Goal: Task Accomplishment & Management: Use online tool/utility

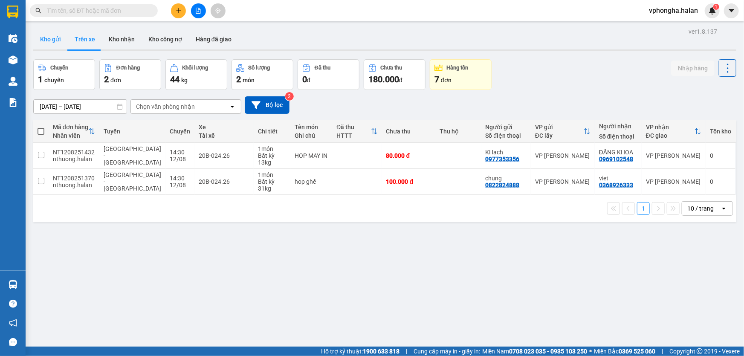
click at [51, 40] on button "Kho gửi" at bounding box center [50, 39] width 35 height 20
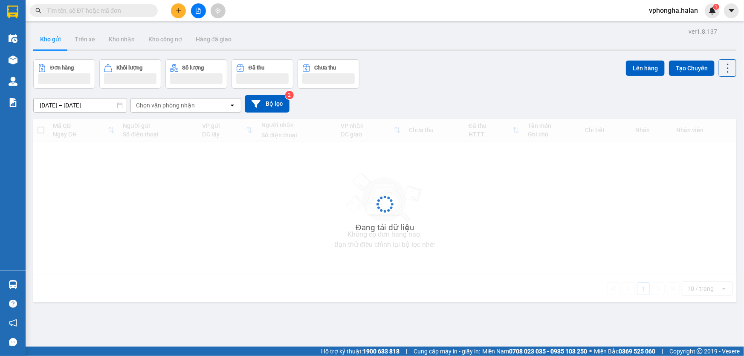
click at [51, 40] on button "Kho gửi" at bounding box center [50, 39] width 35 height 20
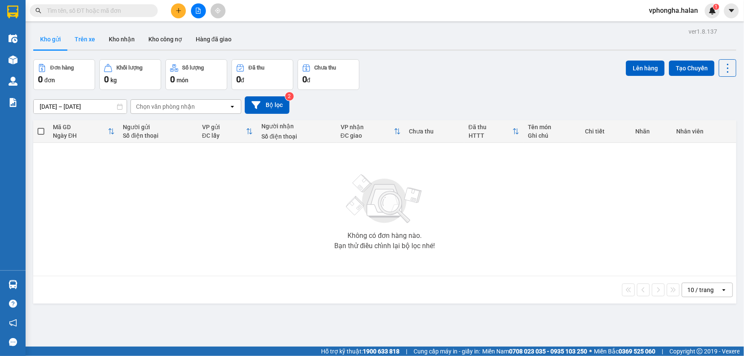
click at [80, 37] on button "Trên xe" at bounding box center [85, 39] width 34 height 20
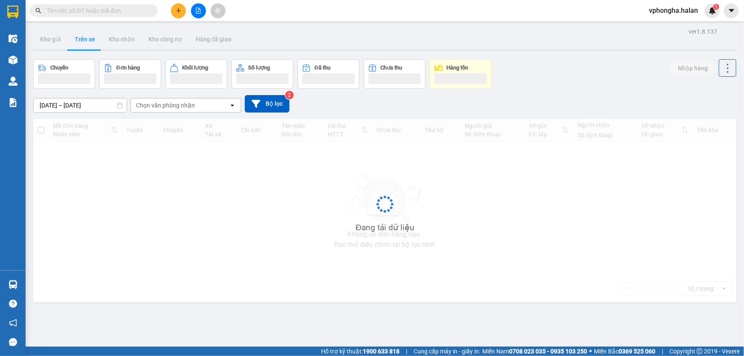
click at [80, 37] on button "Trên xe" at bounding box center [85, 39] width 34 height 20
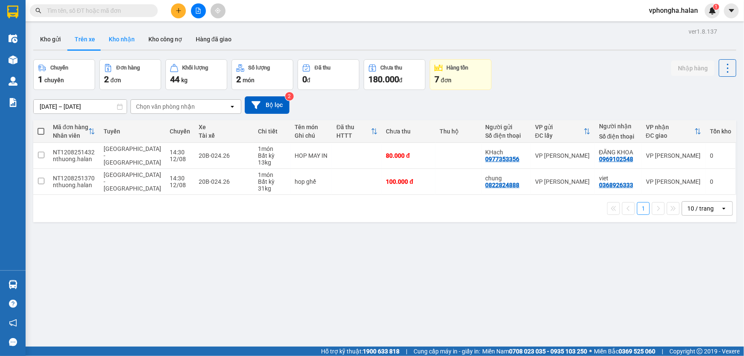
click at [114, 37] on button "Kho nhận" at bounding box center [122, 39] width 40 height 20
type input "[DATE] – [DATE]"
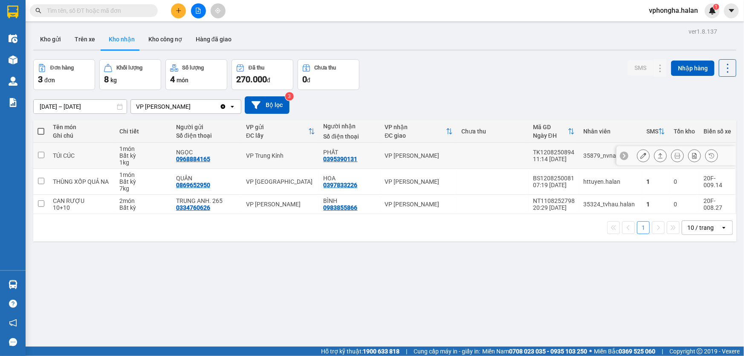
click at [41, 155] on input "checkbox" at bounding box center [41, 155] width 6 height 6
checkbox input "true"
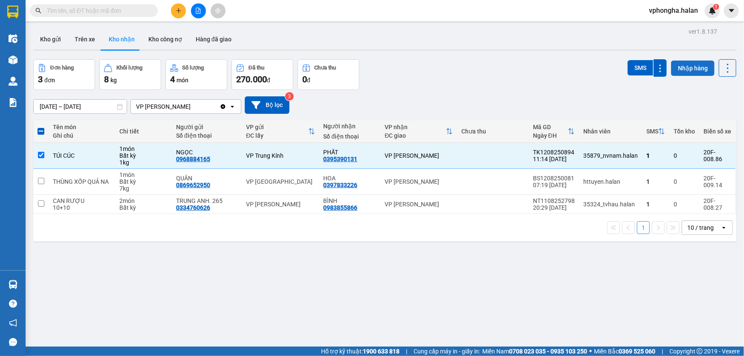
click at [677, 69] on button "Nhập hàng" at bounding box center [692, 68] width 43 height 15
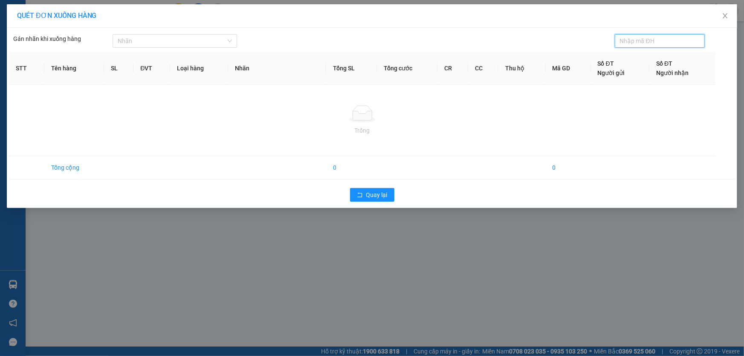
click at [429, 253] on div "QUÉT ĐƠN XUỐNG HÀNG Gán nhãn khi xuống hàng Nhãn STT Tên hàng SL ĐVT Loại …" at bounding box center [372, 178] width 744 height 356
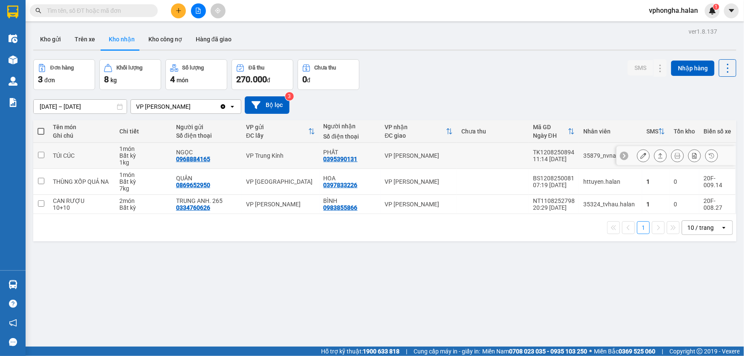
click at [45, 152] on td at bounding box center [40, 156] width 15 height 26
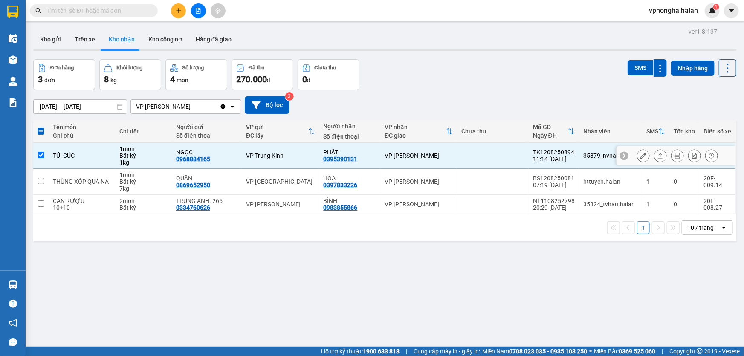
click at [484, 156] on td at bounding box center [493, 156] width 72 height 26
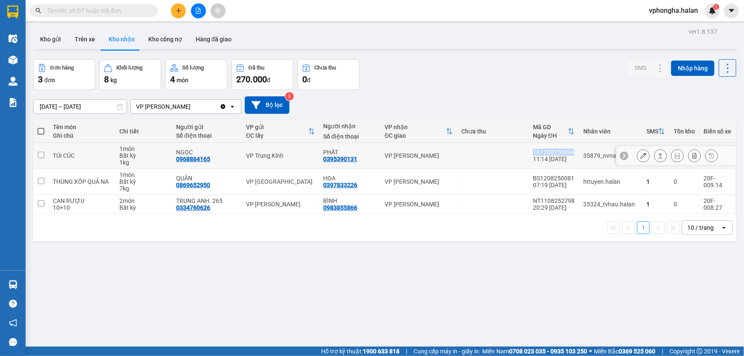
click at [484, 156] on td at bounding box center [493, 156] width 72 height 26
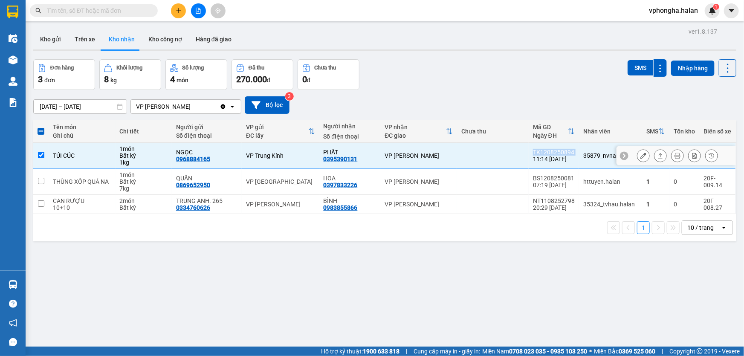
click at [484, 156] on td at bounding box center [493, 156] width 72 height 26
click at [722, 66] on icon at bounding box center [728, 68] width 12 height 12
click at [634, 81] on div "SMS Nhập hàng" at bounding box center [681, 74] width 109 height 31
click at [657, 156] on icon at bounding box center [660, 156] width 6 height 6
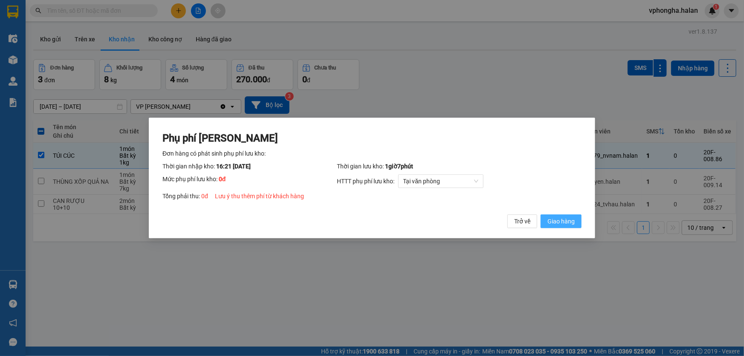
click at [557, 221] on span "Giao hàng" at bounding box center [560, 221] width 27 height 9
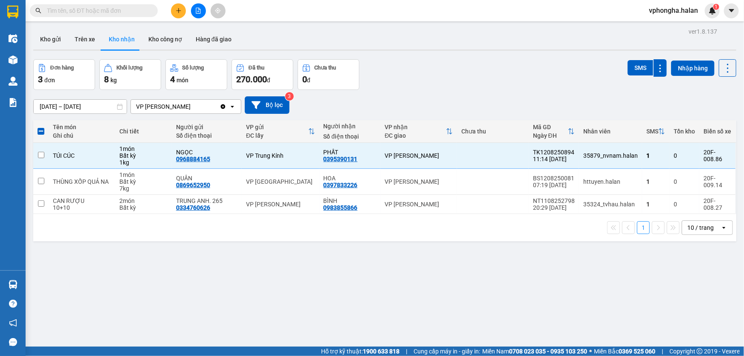
checkbox input "false"
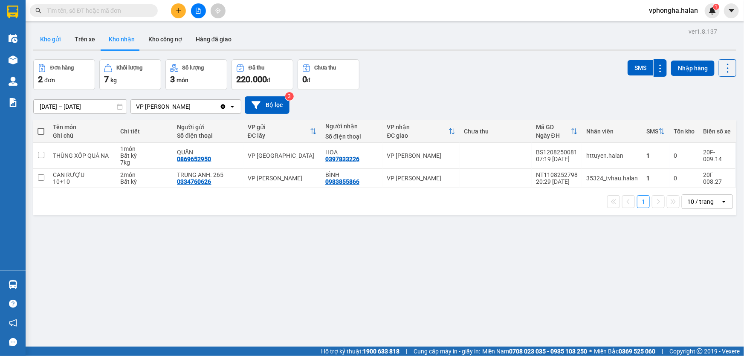
click at [54, 41] on button "Kho gửi" at bounding box center [50, 39] width 35 height 20
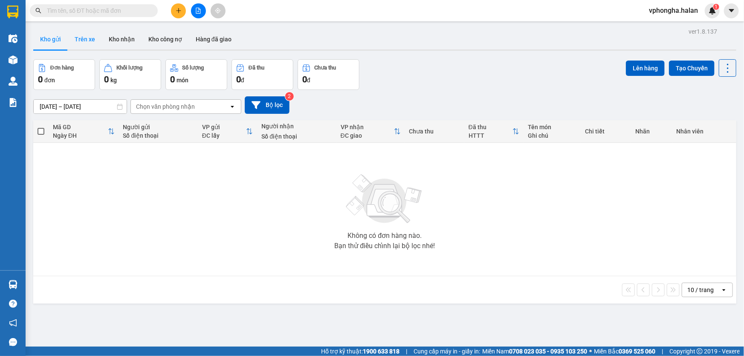
click at [81, 40] on button "Trên xe" at bounding box center [85, 39] width 34 height 20
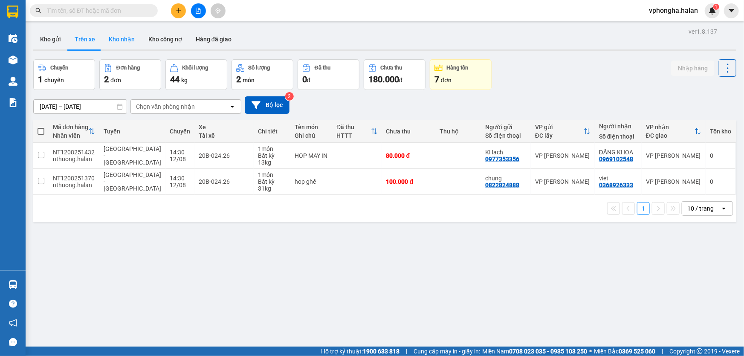
click at [128, 38] on button "Kho nhận" at bounding box center [122, 39] width 40 height 20
type input "[DATE] – [DATE]"
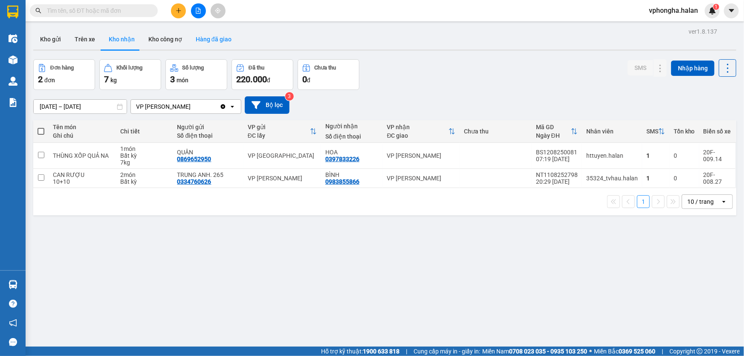
click at [213, 40] on button "Hàng đã giao" at bounding box center [213, 39] width 49 height 20
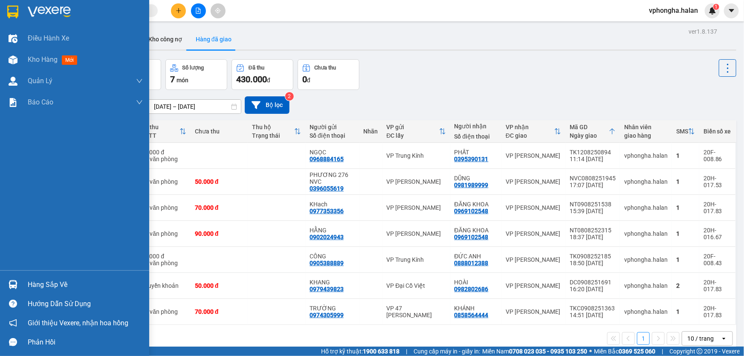
click at [67, 292] on div "Hàng sắp về" at bounding box center [74, 284] width 149 height 19
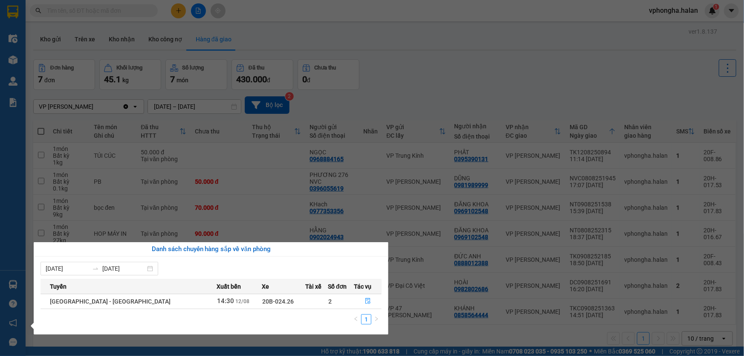
click at [3, 142] on div "Điều hành xe Kho hàng mới Quản [PERSON_NAME] lý chuyến Quản lý kiểm kho Báo cáo…" at bounding box center [13, 178] width 26 height 356
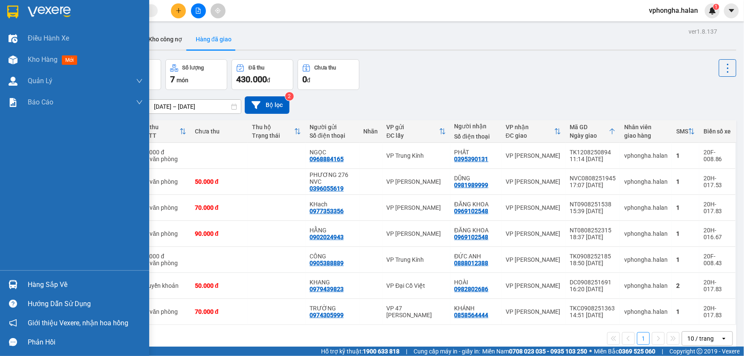
click at [50, 6] on img at bounding box center [49, 12] width 43 height 13
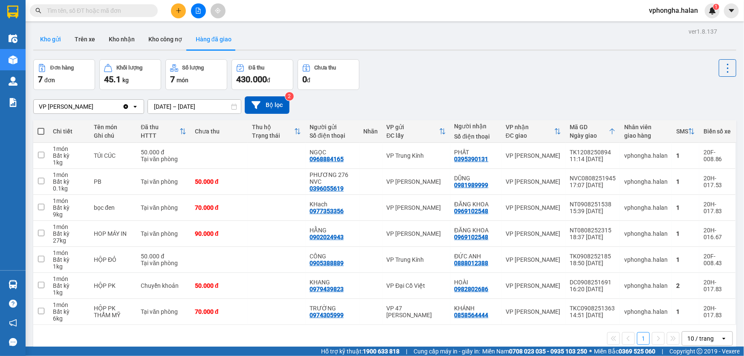
click at [55, 40] on button "Kho gửi" at bounding box center [50, 39] width 35 height 20
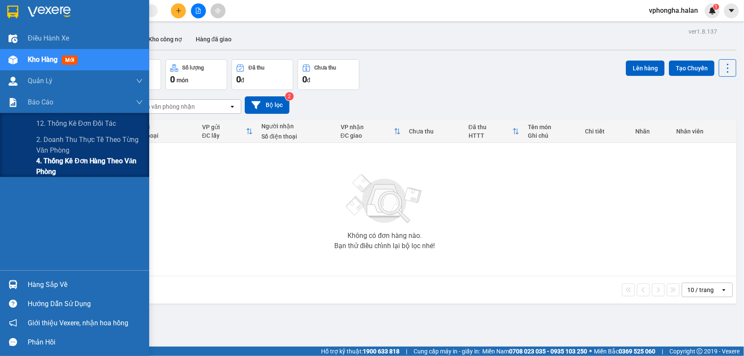
click at [43, 166] on span "4. Thống kê đơn hàng theo văn phòng" at bounding box center [89, 166] width 107 height 21
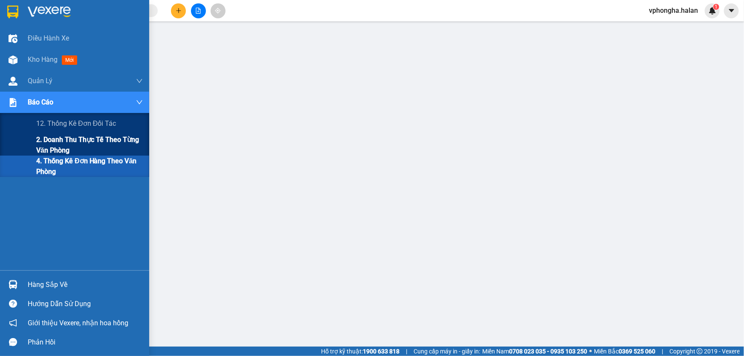
click at [61, 141] on span "2. Doanh thu thực tế theo từng văn phòng" at bounding box center [89, 144] width 107 height 21
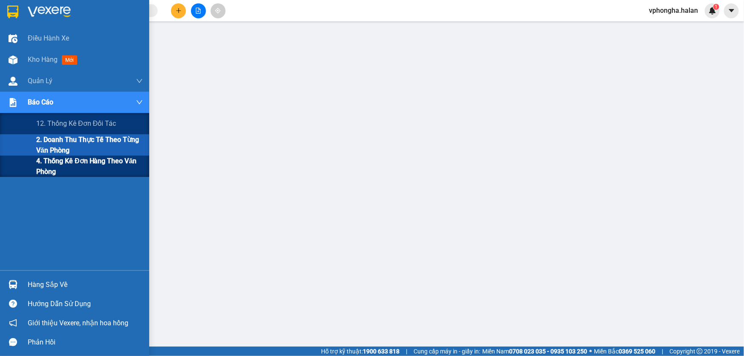
click at [59, 167] on span "4. Thống kê đơn hàng theo văn phòng" at bounding box center [89, 166] width 107 height 21
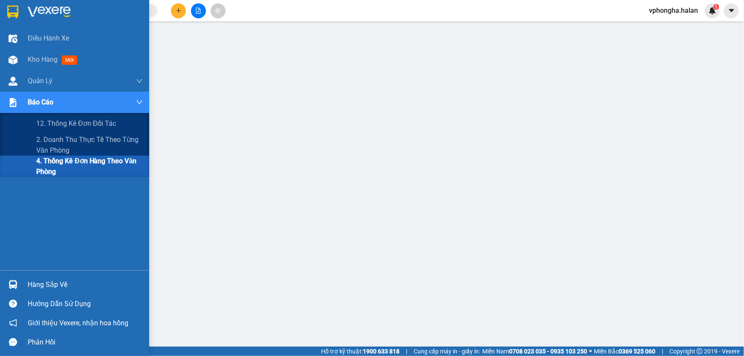
click at [50, 166] on span "4. Thống kê đơn hàng theo văn phòng" at bounding box center [89, 166] width 107 height 21
click at [10, 99] on img at bounding box center [13, 102] width 9 height 9
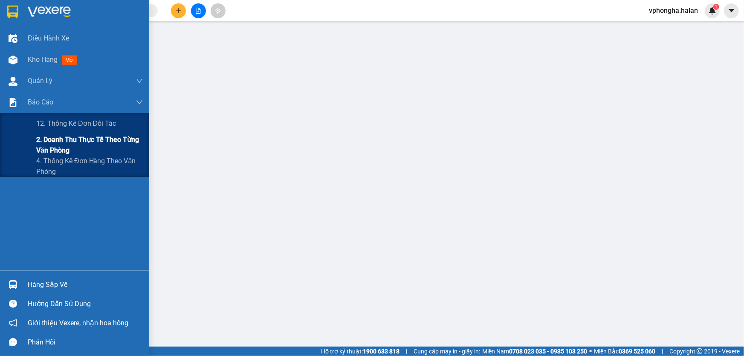
click at [78, 146] on span "2. Doanh thu thực tế theo từng văn phòng" at bounding box center [89, 144] width 107 height 21
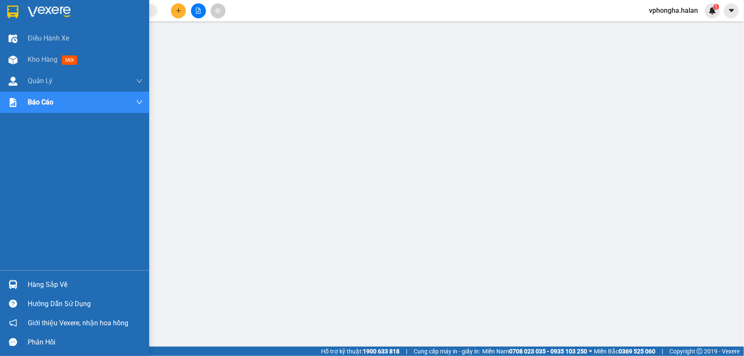
click at [62, 287] on div "Hàng sắp về" at bounding box center [85, 284] width 115 height 13
click at [6, 10] on div at bounding box center [13, 11] width 15 height 15
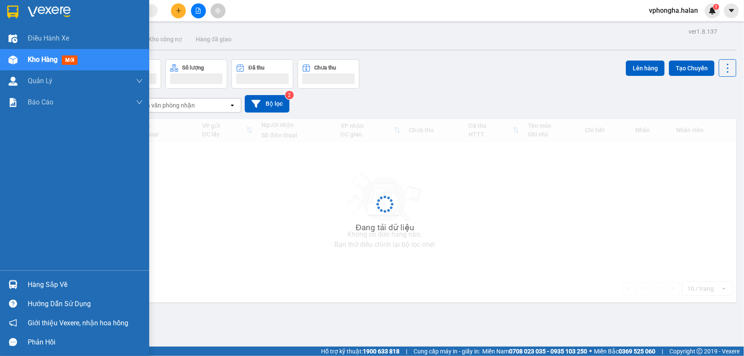
click at [55, 0] on div at bounding box center [74, 14] width 149 height 28
click at [55, 9] on img at bounding box center [49, 12] width 43 height 13
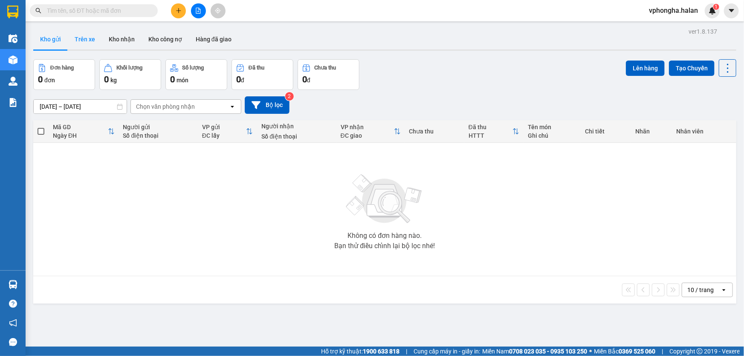
click at [81, 43] on button "Trên xe" at bounding box center [85, 39] width 34 height 20
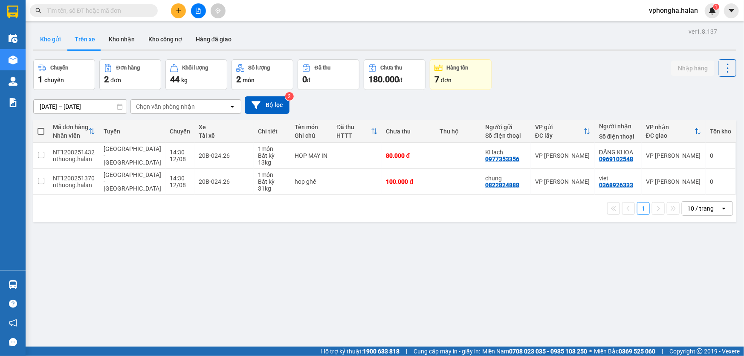
click at [57, 41] on button "Kho gửi" at bounding box center [50, 39] width 35 height 20
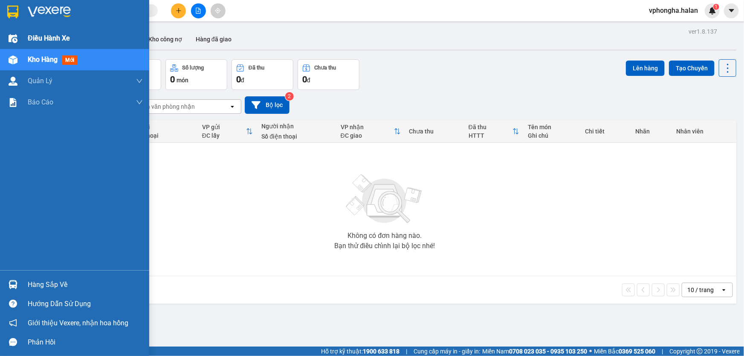
click at [49, 37] on span "Điều hành xe" at bounding box center [49, 38] width 42 height 11
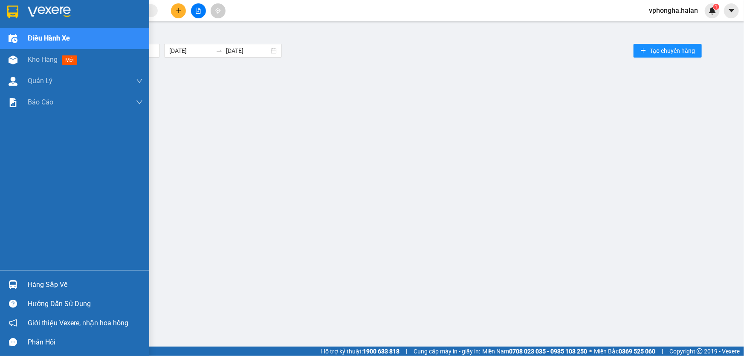
click at [17, 7] on img at bounding box center [12, 12] width 11 height 13
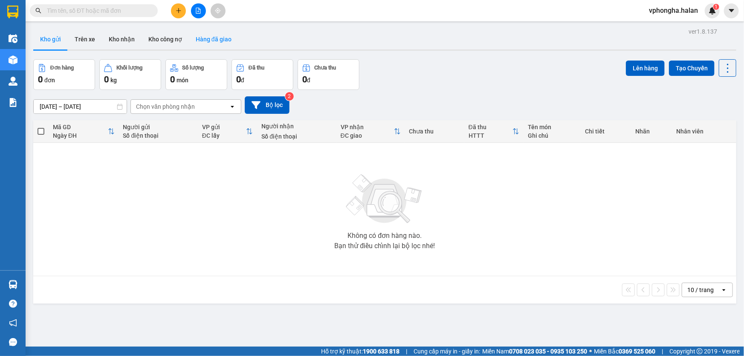
click at [204, 37] on button "Hàng đã giao" at bounding box center [213, 39] width 49 height 20
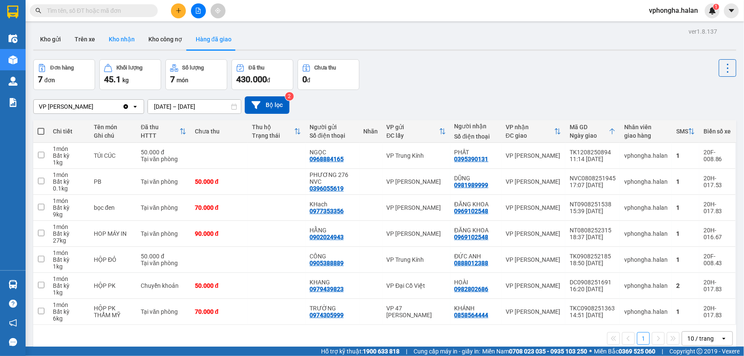
click at [122, 40] on button "Kho nhận" at bounding box center [122, 39] width 40 height 20
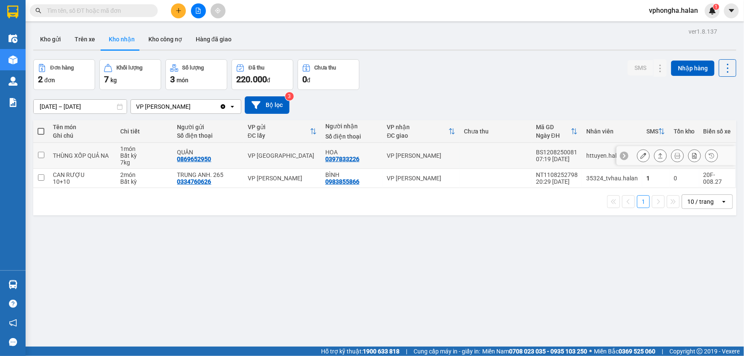
click at [39, 154] on input "checkbox" at bounding box center [41, 155] width 6 height 6
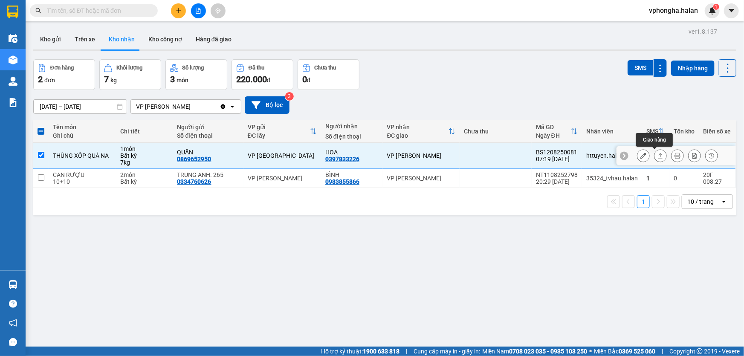
click at [658, 154] on icon at bounding box center [660, 155] width 5 height 5
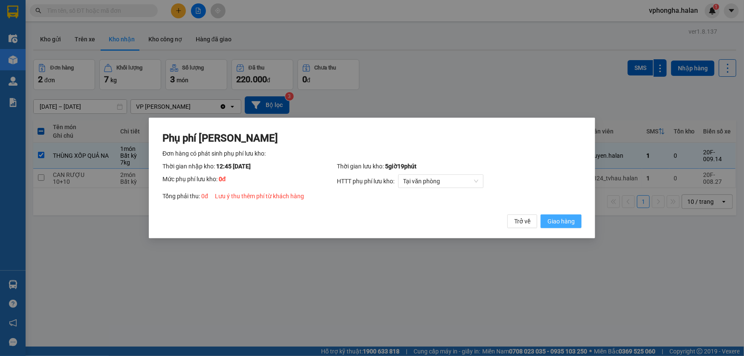
click at [560, 226] on span "Giao hàng" at bounding box center [560, 221] width 27 height 9
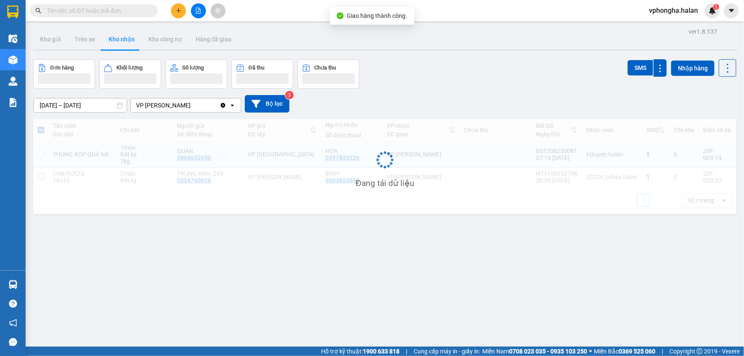
checkbox input "false"
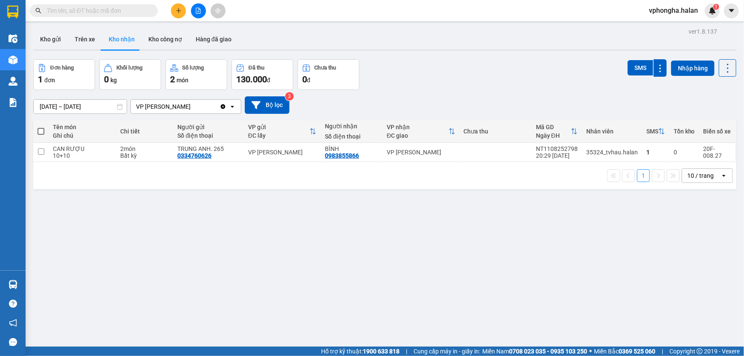
click at [61, 80] on div "1 đơn" at bounding box center [64, 79] width 52 height 12
click at [79, 44] on button "Trên xe" at bounding box center [85, 39] width 34 height 20
type input "[DATE] – [DATE]"
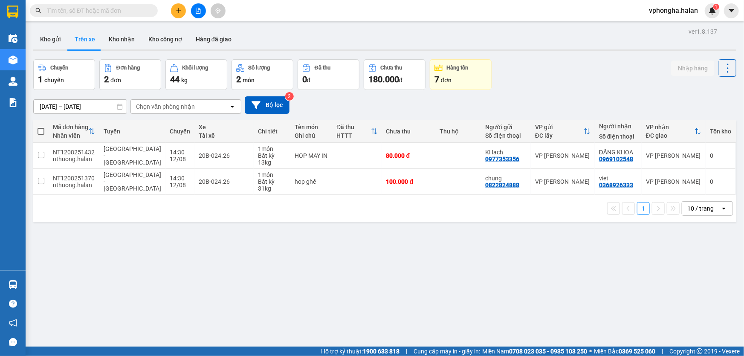
click at [91, 243] on div "ver 1.8.137 Kho gửi Trên xe Kho nhận Kho công nợ Hàng đã giao Chuyến 1 chuyến Đ…" at bounding box center [385, 204] width 710 height 356
click at [39, 156] on input "checkbox" at bounding box center [41, 155] width 6 height 6
checkbox input "true"
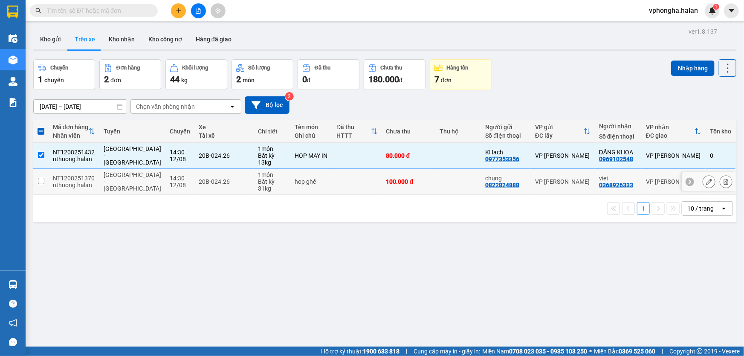
click at [39, 179] on input "checkbox" at bounding box center [41, 181] width 6 height 6
checkbox input "true"
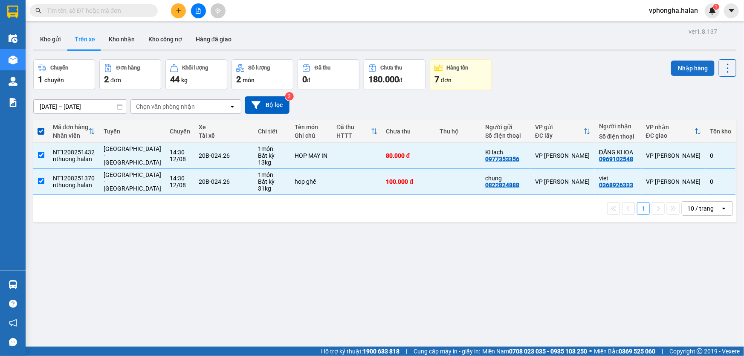
click at [682, 71] on button "Nhập hàng" at bounding box center [692, 68] width 43 height 15
checkbox input "false"
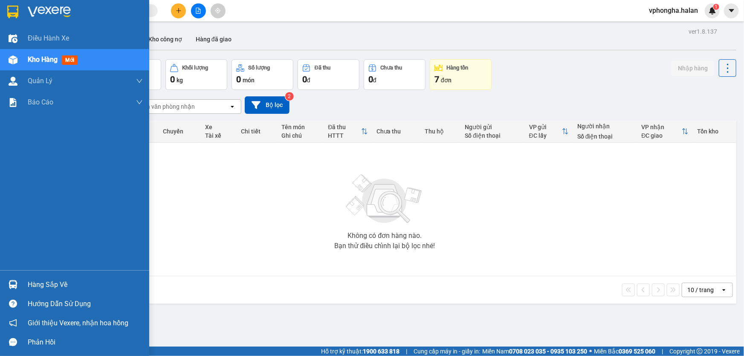
click at [32, 292] on div "Hàng sắp về" at bounding box center [74, 284] width 149 height 19
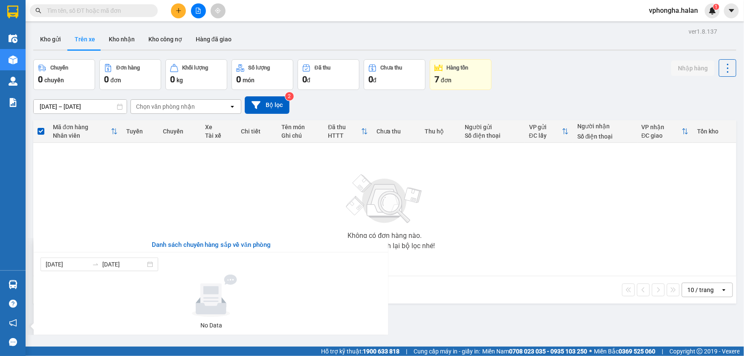
click at [596, 249] on section "Kết quả tìm kiếm ( 1 ) Bộ lọc Mã ĐH Trạng thái Món hàng Thu hộ Tổng cước Chưa c…" at bounding box center [372, 178] width 744 height 356
